Goal: Information Seeking & Learning: Learn about a topic

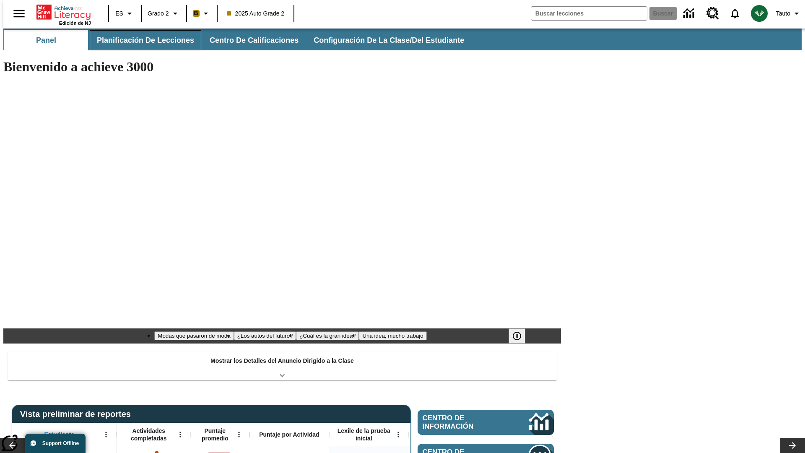
click at [140, 40] on span "Planificación de lecciones" at bounding box center [145, 41] width 97 height 10
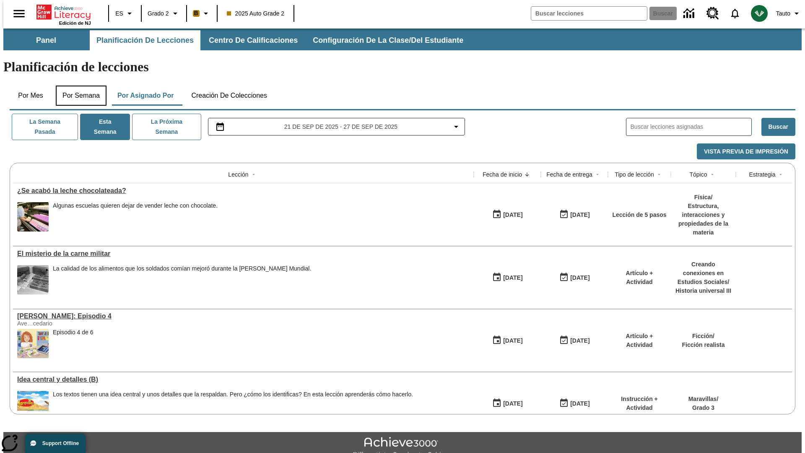
click at [78, 85] on button "Por semana" at bounding box center [81, 95] width 51 height 20
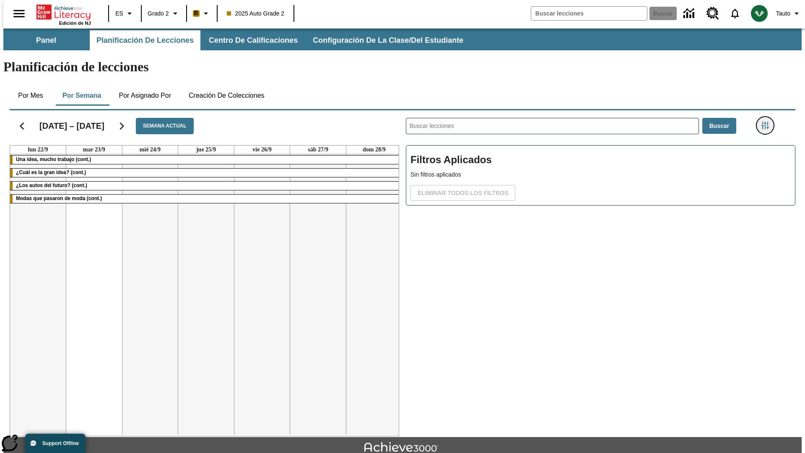
click at [767, 122] on icon "Menú lateral de filtros" at bounding box center [765, 126] width 8 height 8
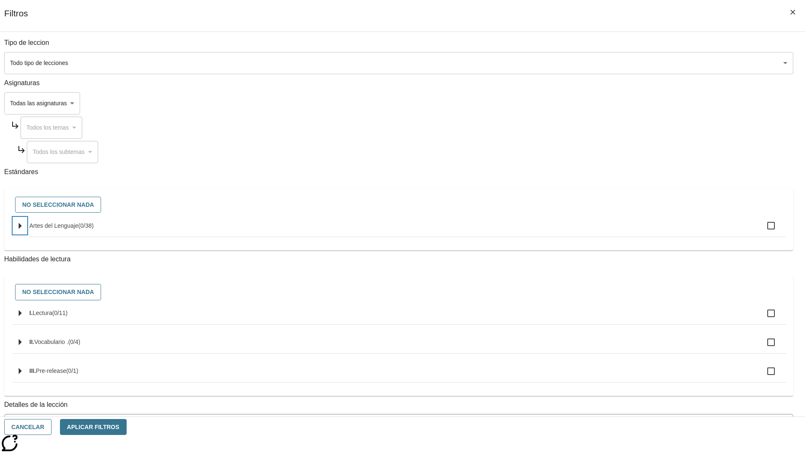
click at [22, 229] on icon "Seleccione estándares" at bounding box center [20, 226] width 3 height 6
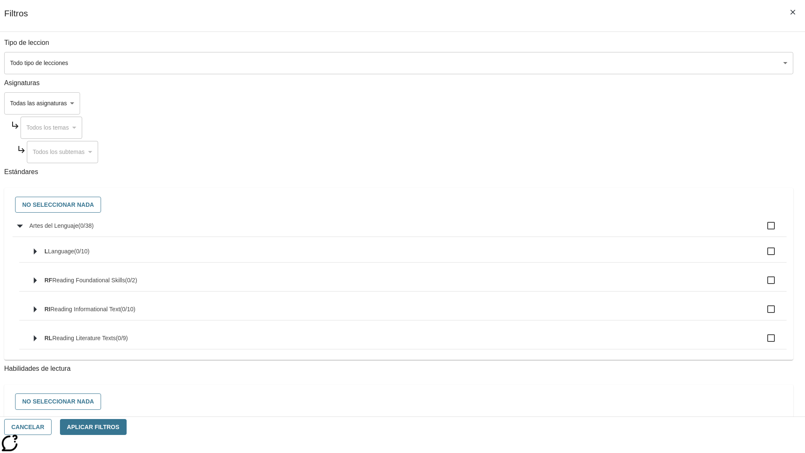
click at [609, 230] on label "Artes del Lenguaje ( 0 / 38 )" at bounding box center [404, 226] width 750 height 18
click at [762, 230] on input "Artes del Lenguaje ( 0 / 38 )" at bounding box center [771, 226] width 18 height 18
checkbox input "true"
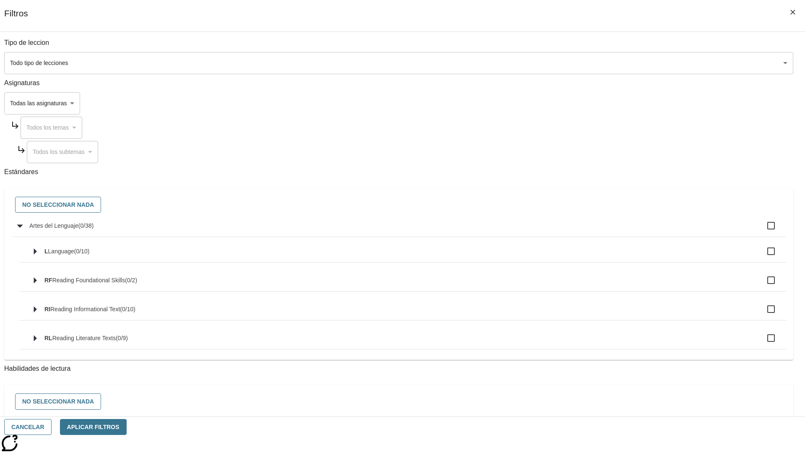
checkbox input "true"
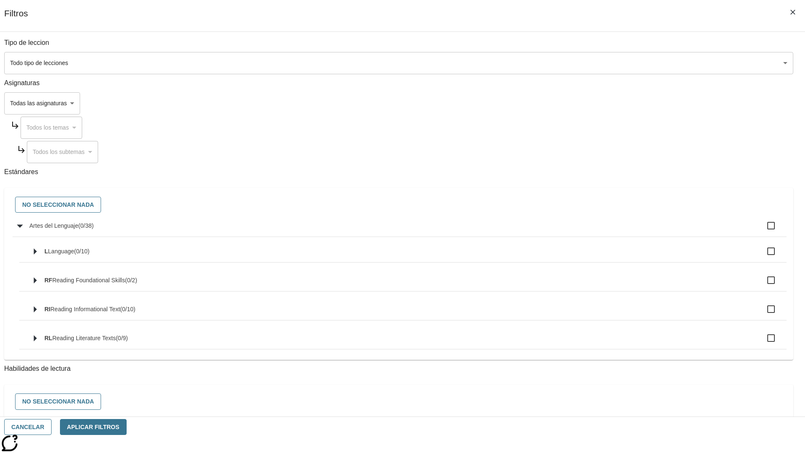
checkbox input "true"
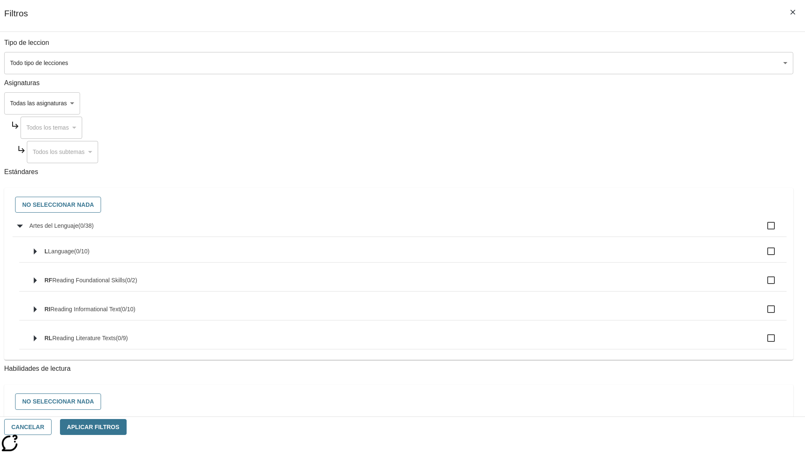
checkbox input "true"
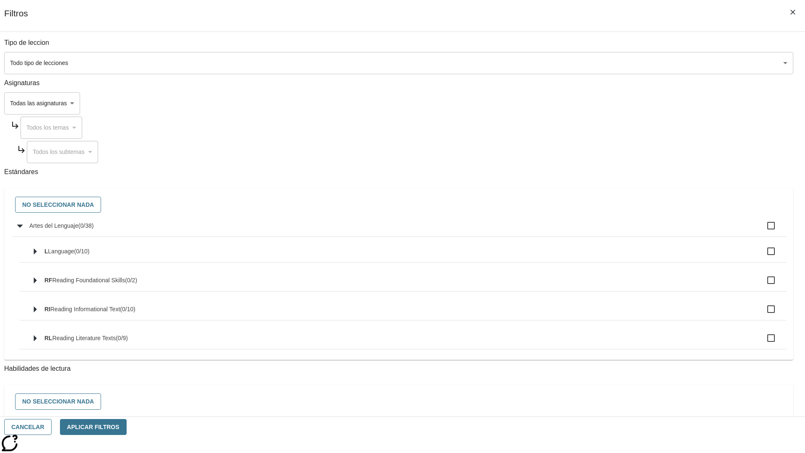
checkbox input "true"
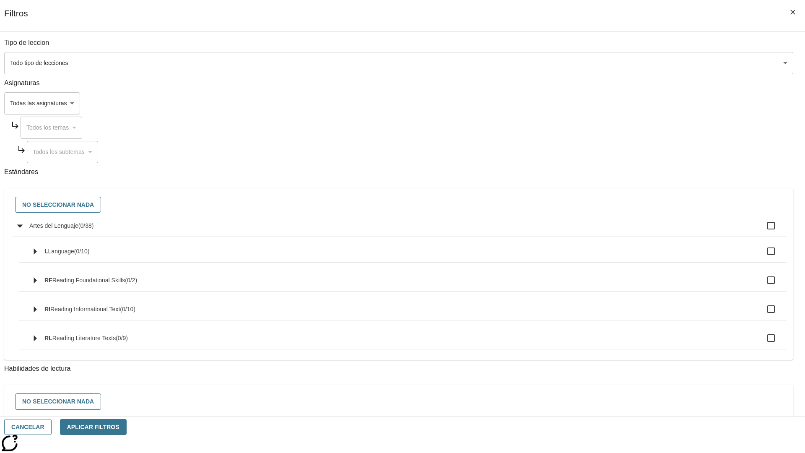
checkbox input "true"
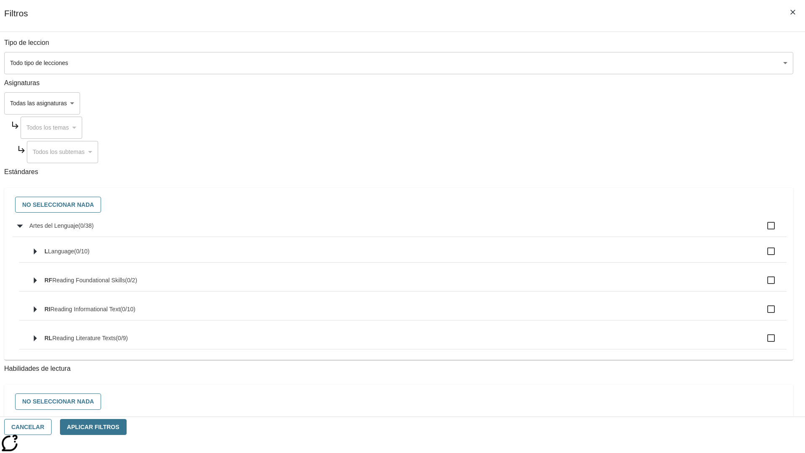
checkbox input "true"
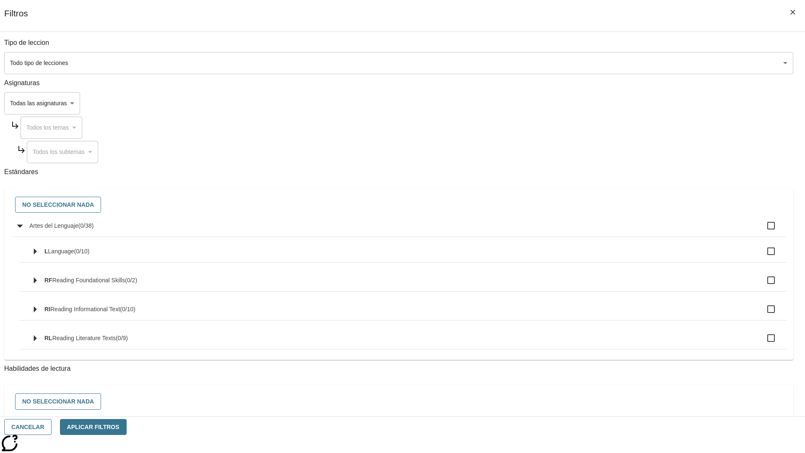
checkbox input "true"
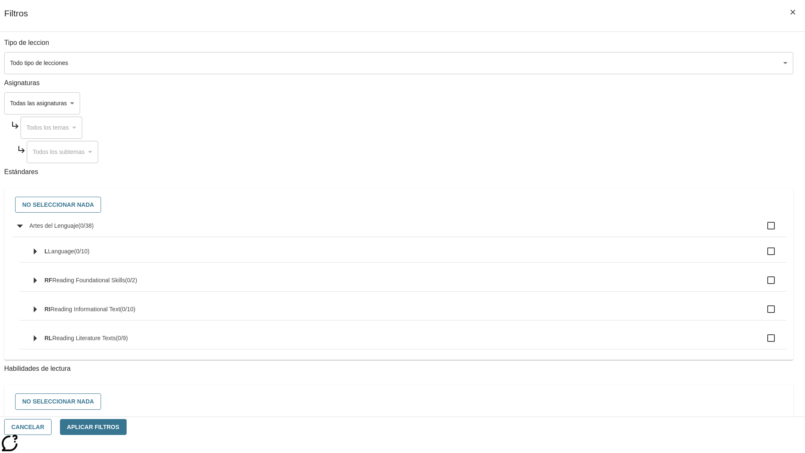
checkbox input "true"
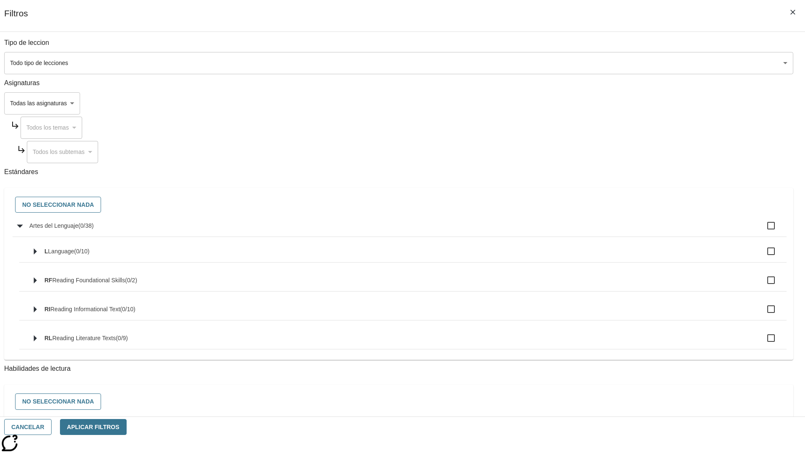
checkbox input "true"
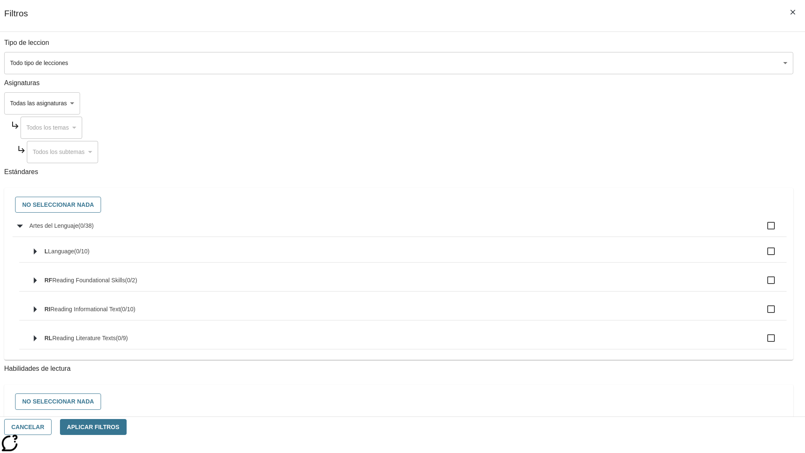
checkbox input "true"
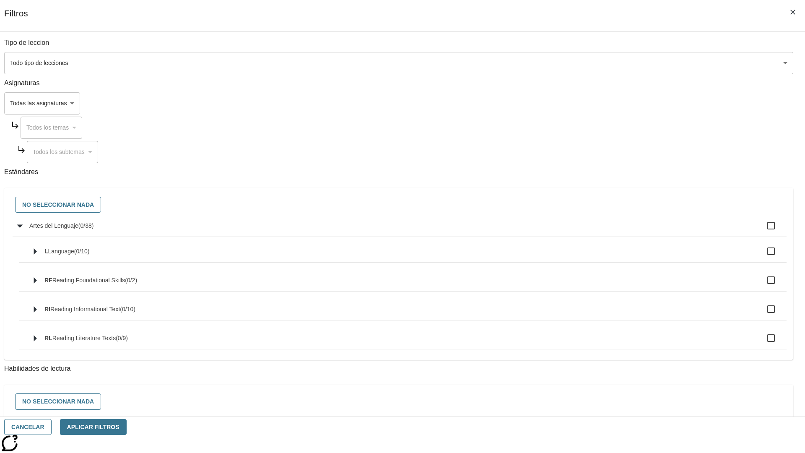
checkbox input "true"
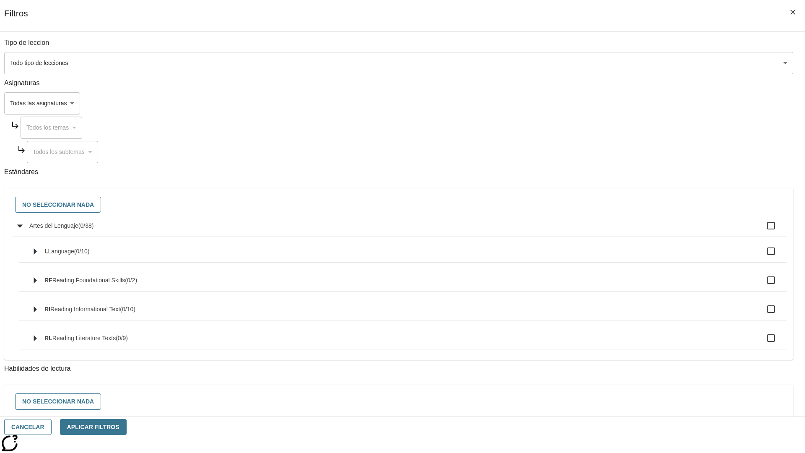
checkbox input "true"
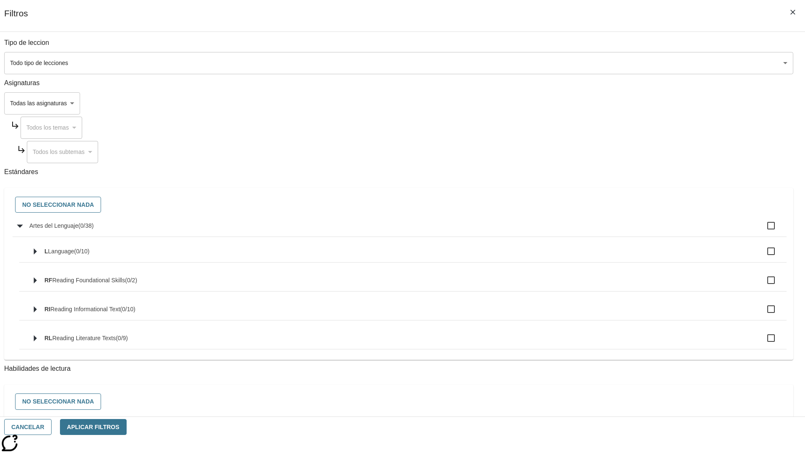
checkbox input "true"
click at [101, 205] on button "No seleccionar nada" at bounding box center [58, 205] width 86 height 16
checkbox input "false"
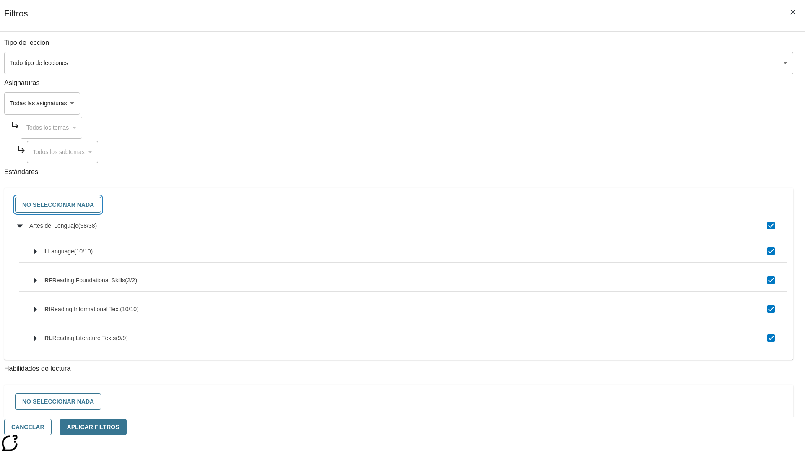
checkbox input "false"
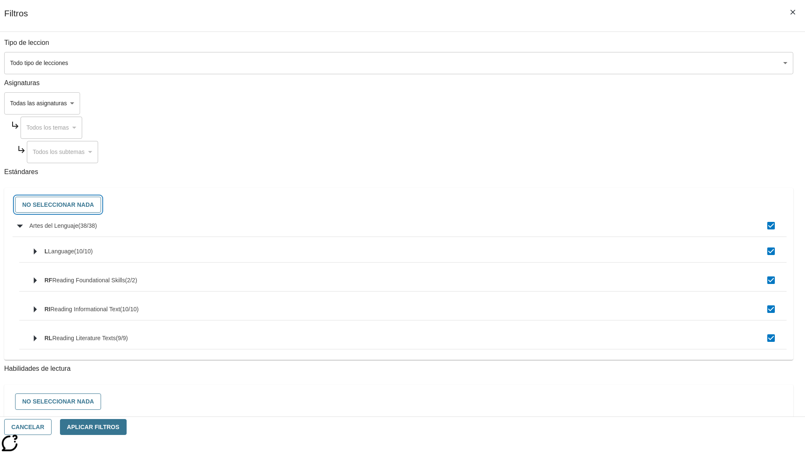
checkbox input "false"
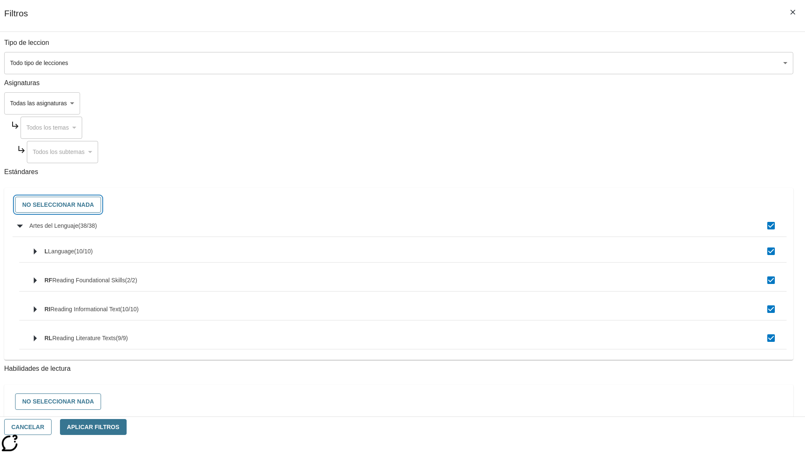
checkbox input "false"
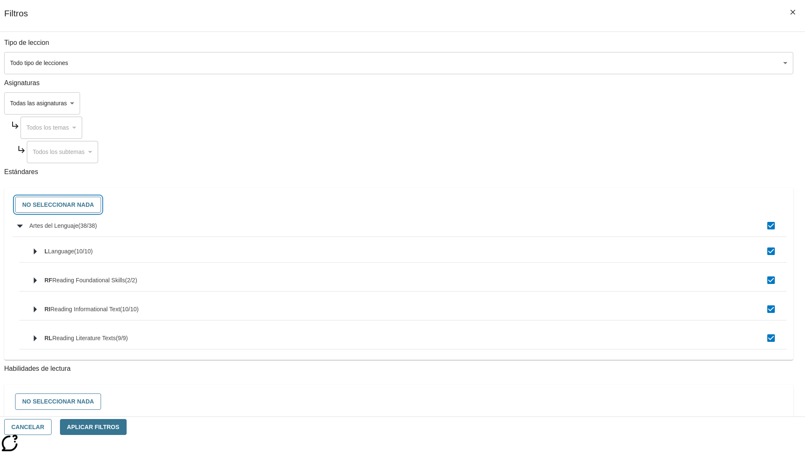
checkbox input "false"
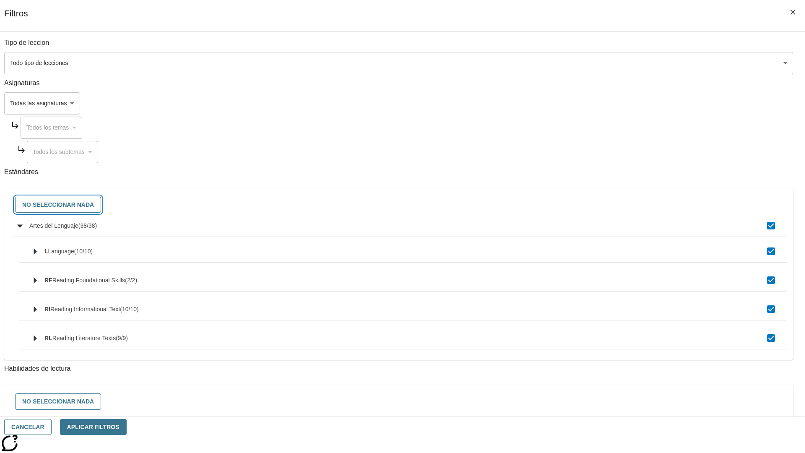
checkbox input "false"
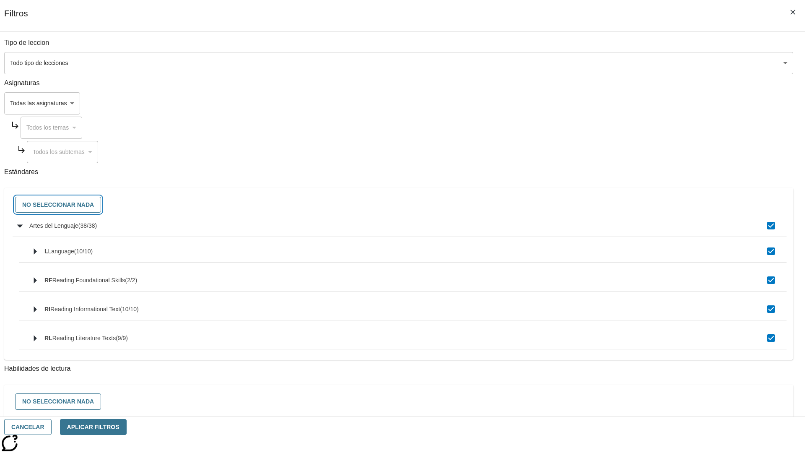
checkbox input "false"
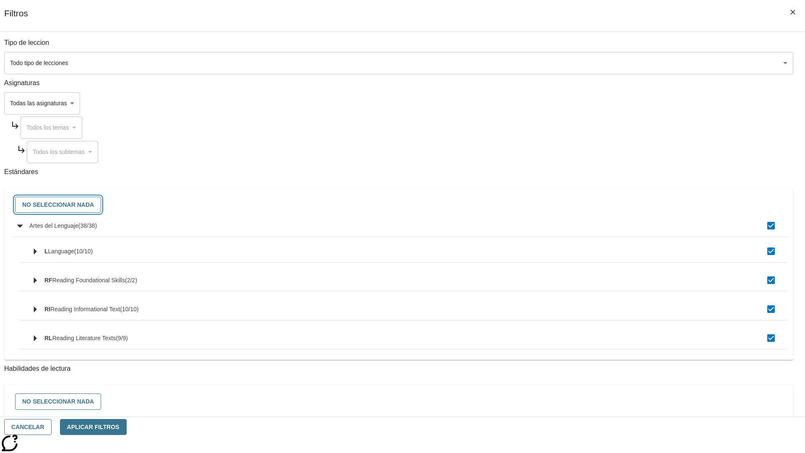
checkbox input "false"
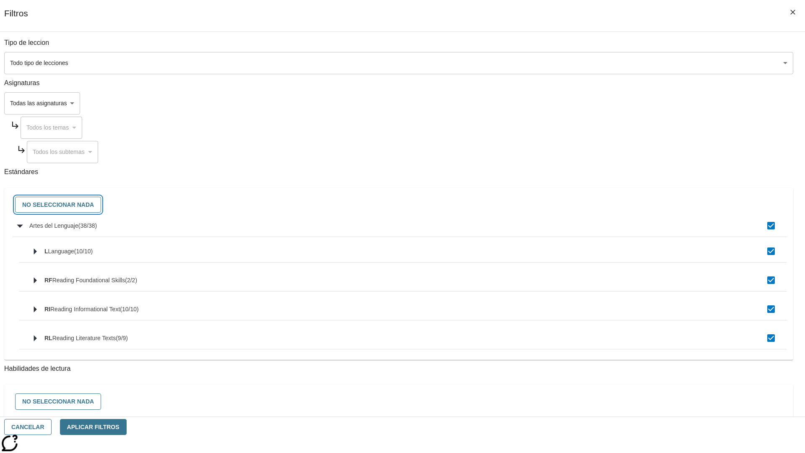
checkbox input "false"
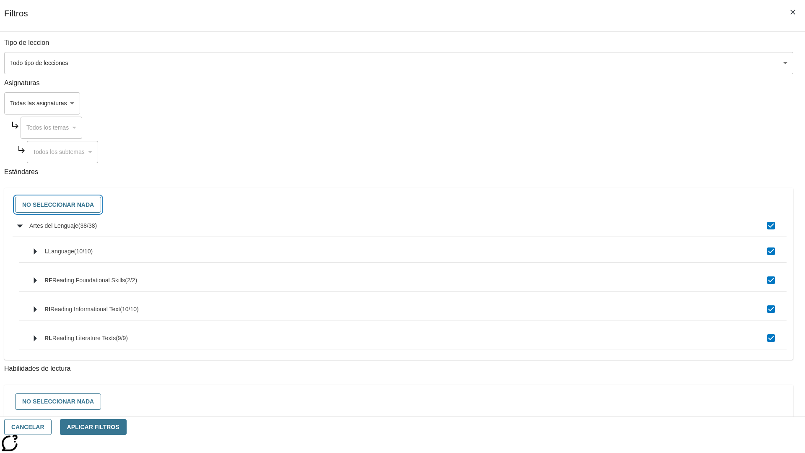
checkbox input "false"
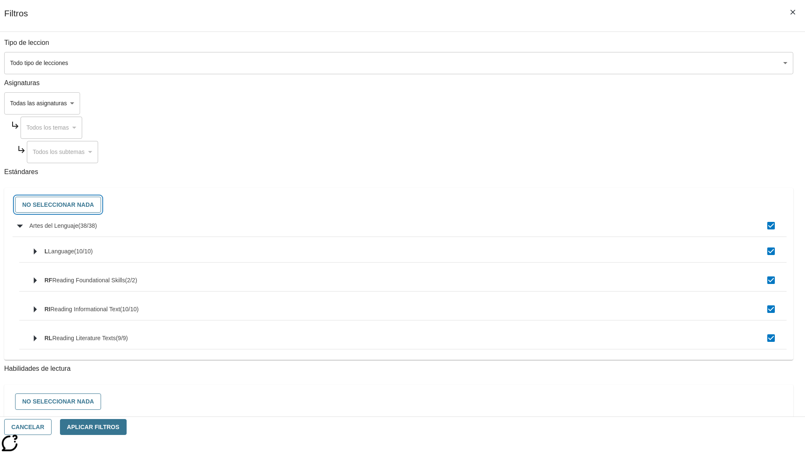
checkbox input "false"
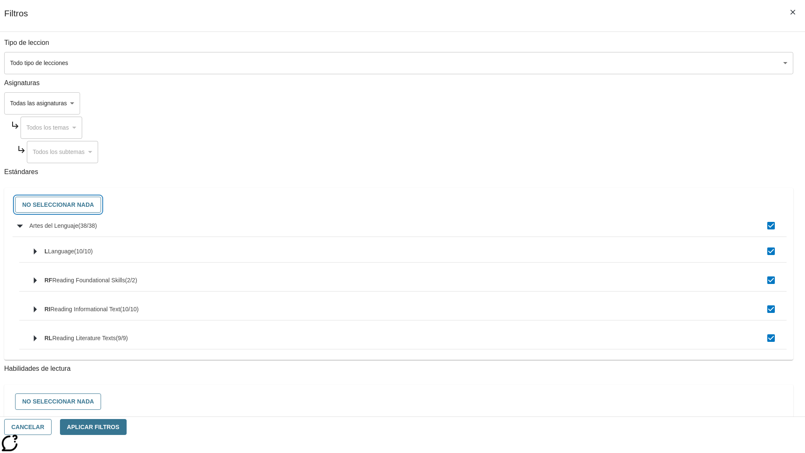
checkbox input "false"
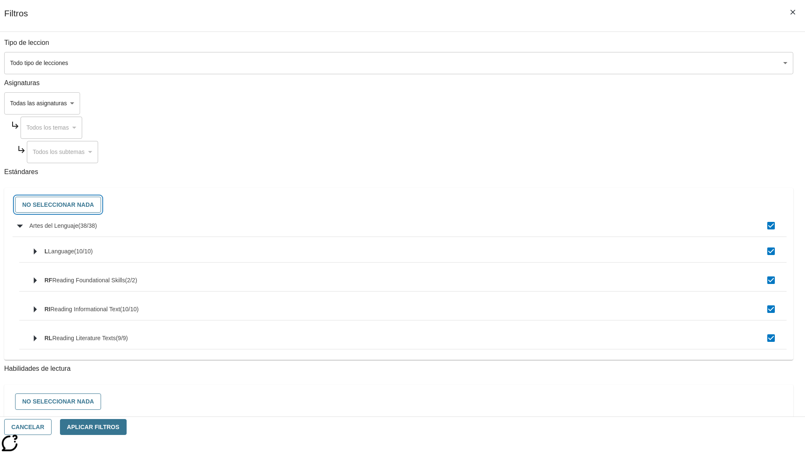
checkbox input "false"
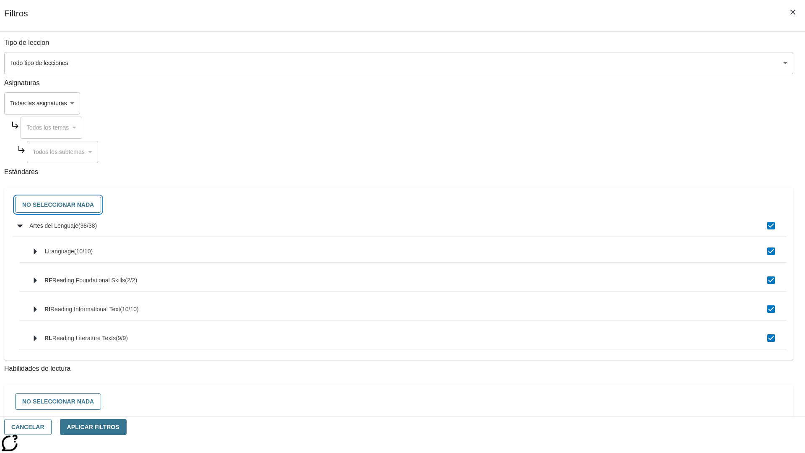
checkbox input "false"
click at [52, 427] on button "Cancelar" at bounding box center [27, 427] width 47 height 16
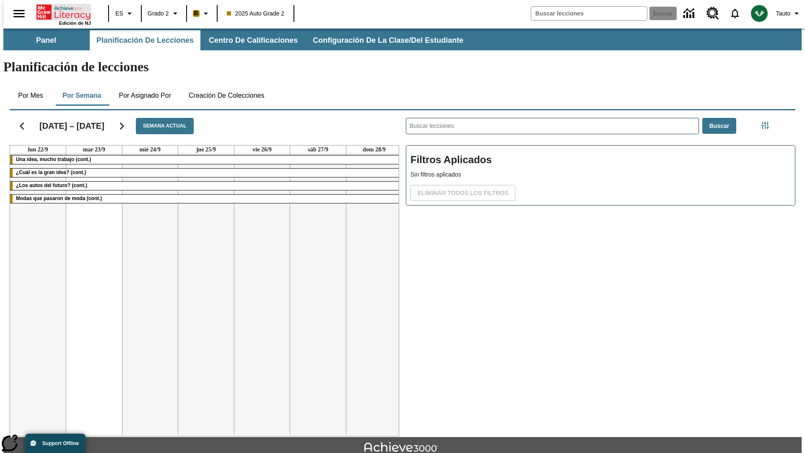
click at [60, 11] on icon "Portada" at bounding box center [64, 12] width 56 height 17
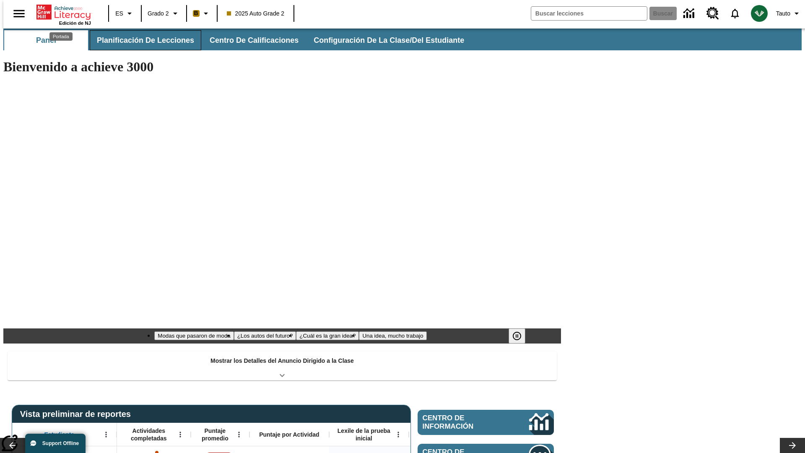
click at [140, 40] on span "Planificación de lecciones" at bounding box center [145, 41] width 97 height 10
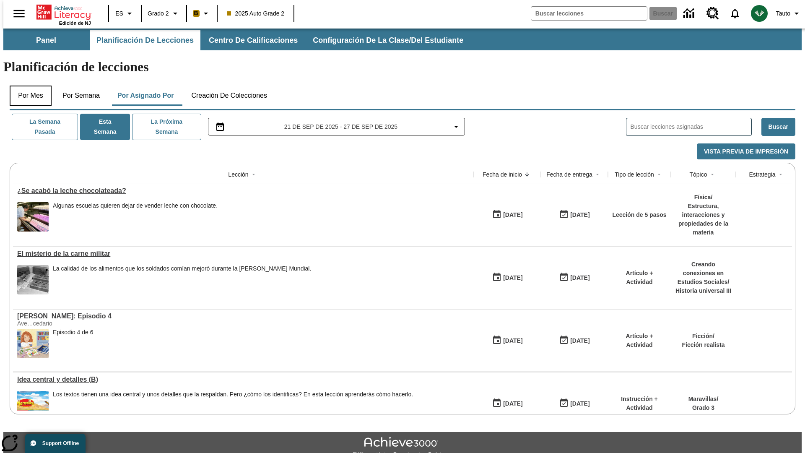
click at [27, 85] on button "Por mes" at bounding box center [31, 95] width 42 height 20
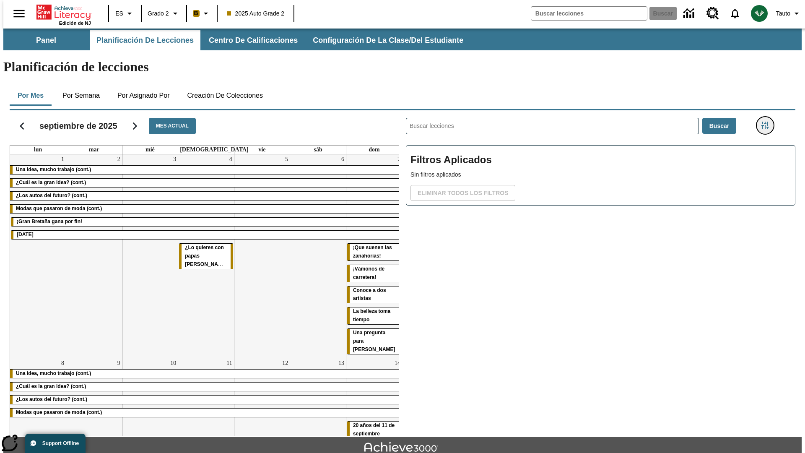
click at [767, 122] on icon "Menú lateral de filtros" at bounding box center [765, 126] width 8 height 8
